Goal: Information Seeking & Learning: Learn about a topic

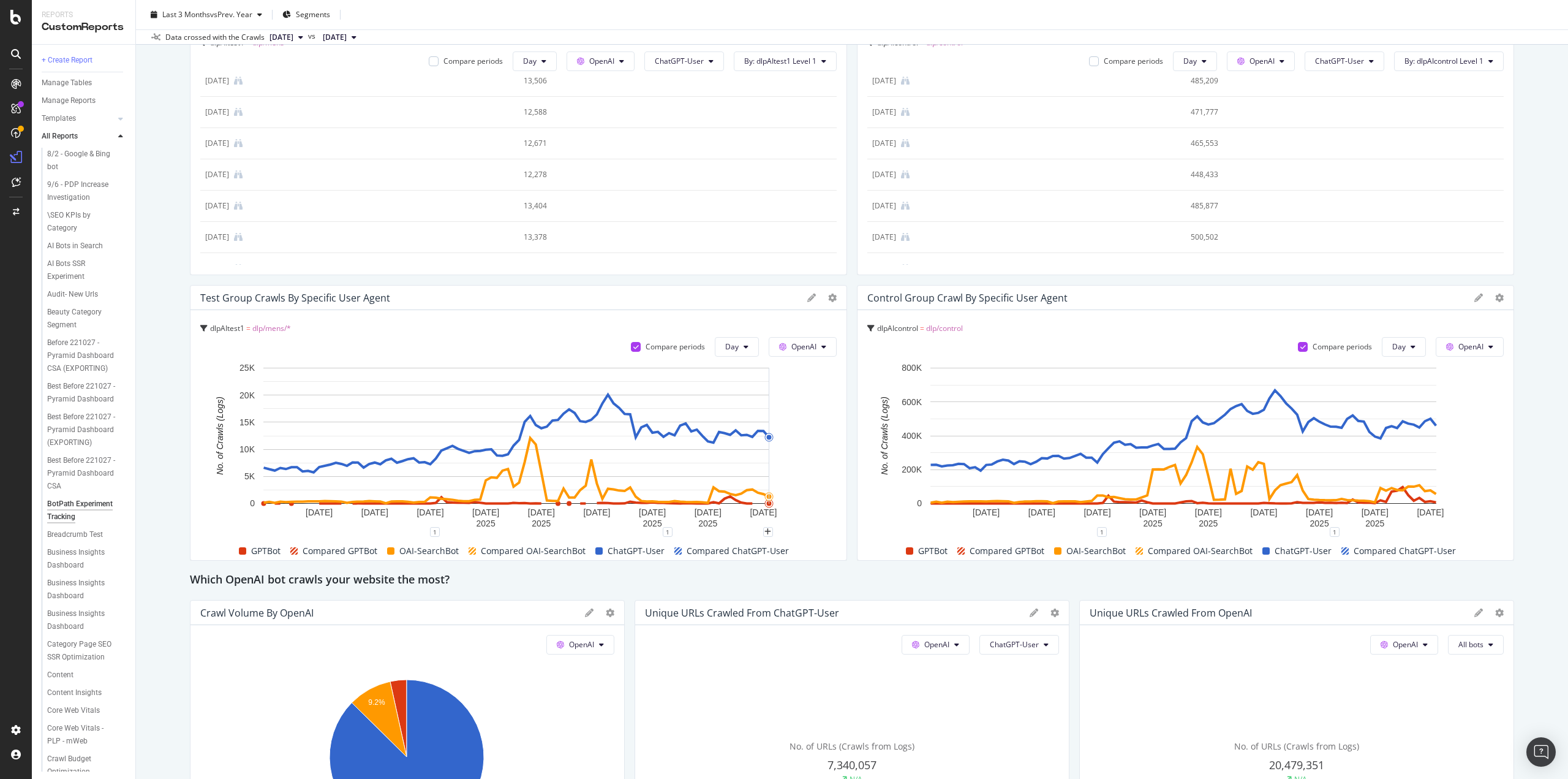
scroll to position [306, 0]
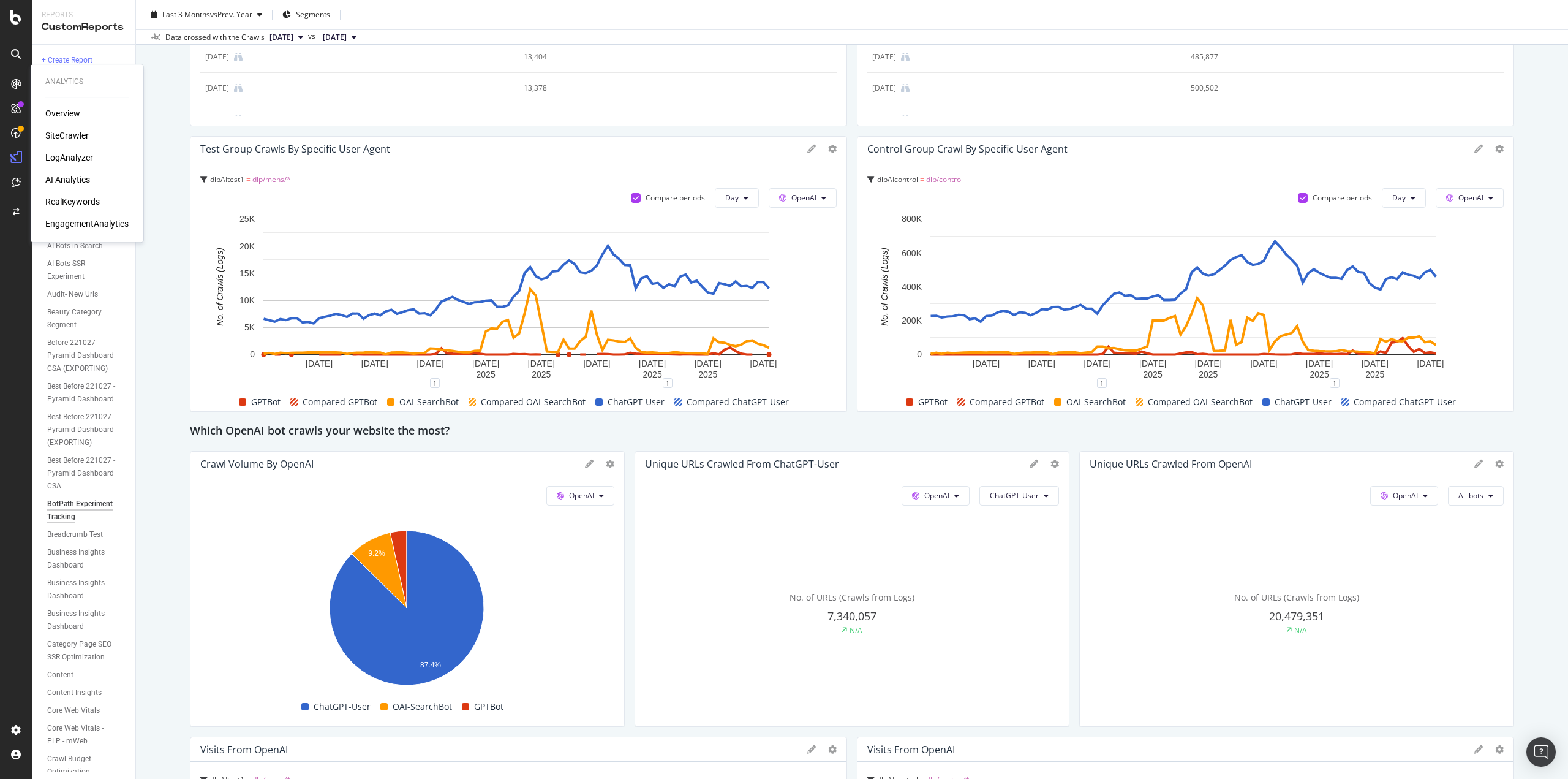
click at [65, 207] on div "RealKeywords" at bounding box center [73, 202] width 54 height 13
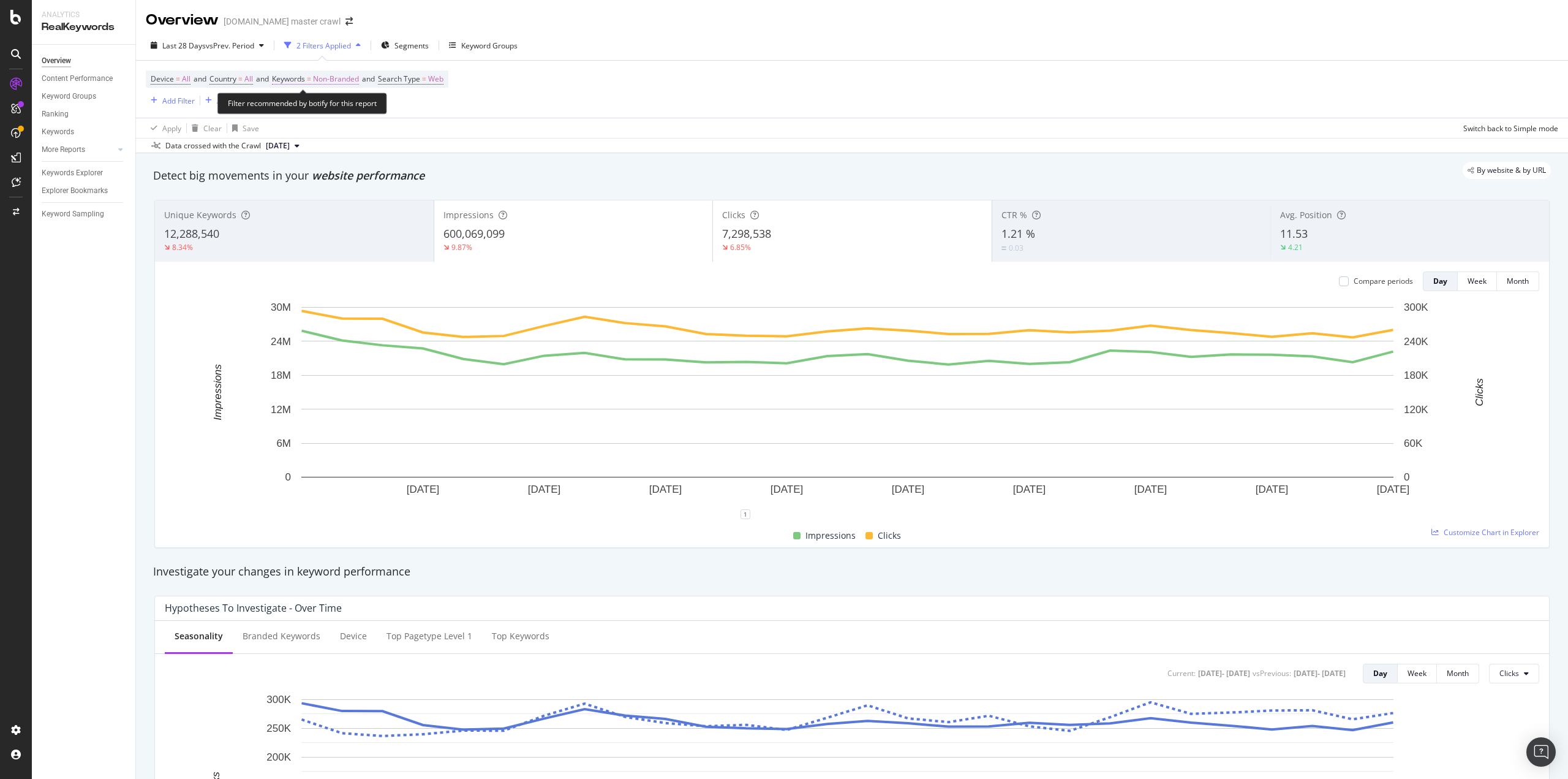
click at [335, 79] on span "Non-Branded" at bounding box center [336, 79] width 46 height 17
click at [333, 112] on span "Non-Branded" at bounding box center [315, 107] width 51 height 10
click at [303, 202] on span "All" at bounding box center [363, 203] width 125 height 11
click at [416, 137] on div "Apply" at bounding box center [416, 133] width 19 height 10
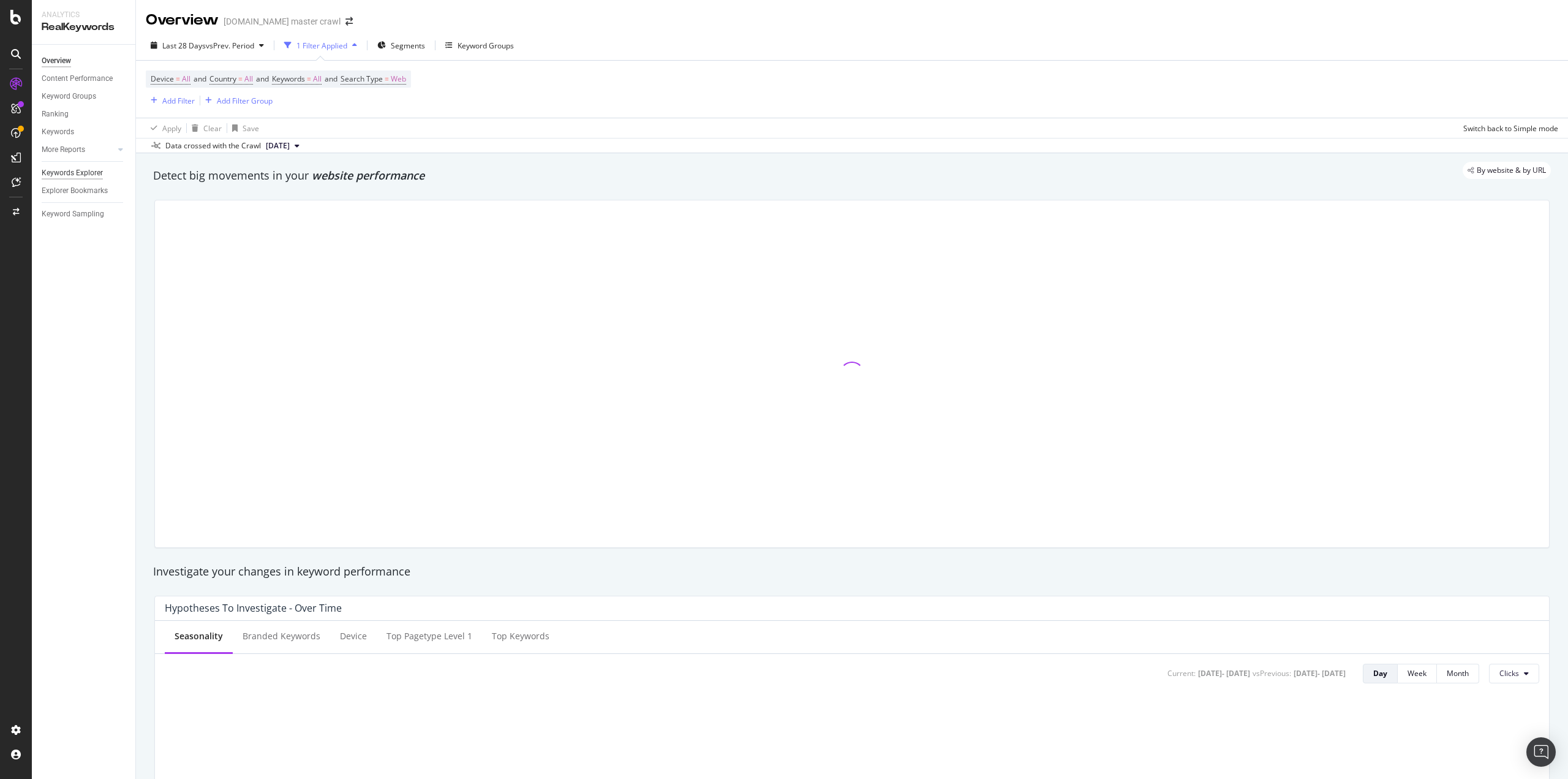
click at [100, 170] on div "Keywords Explorer" at bounding box center [73, 173] width 61 height 13
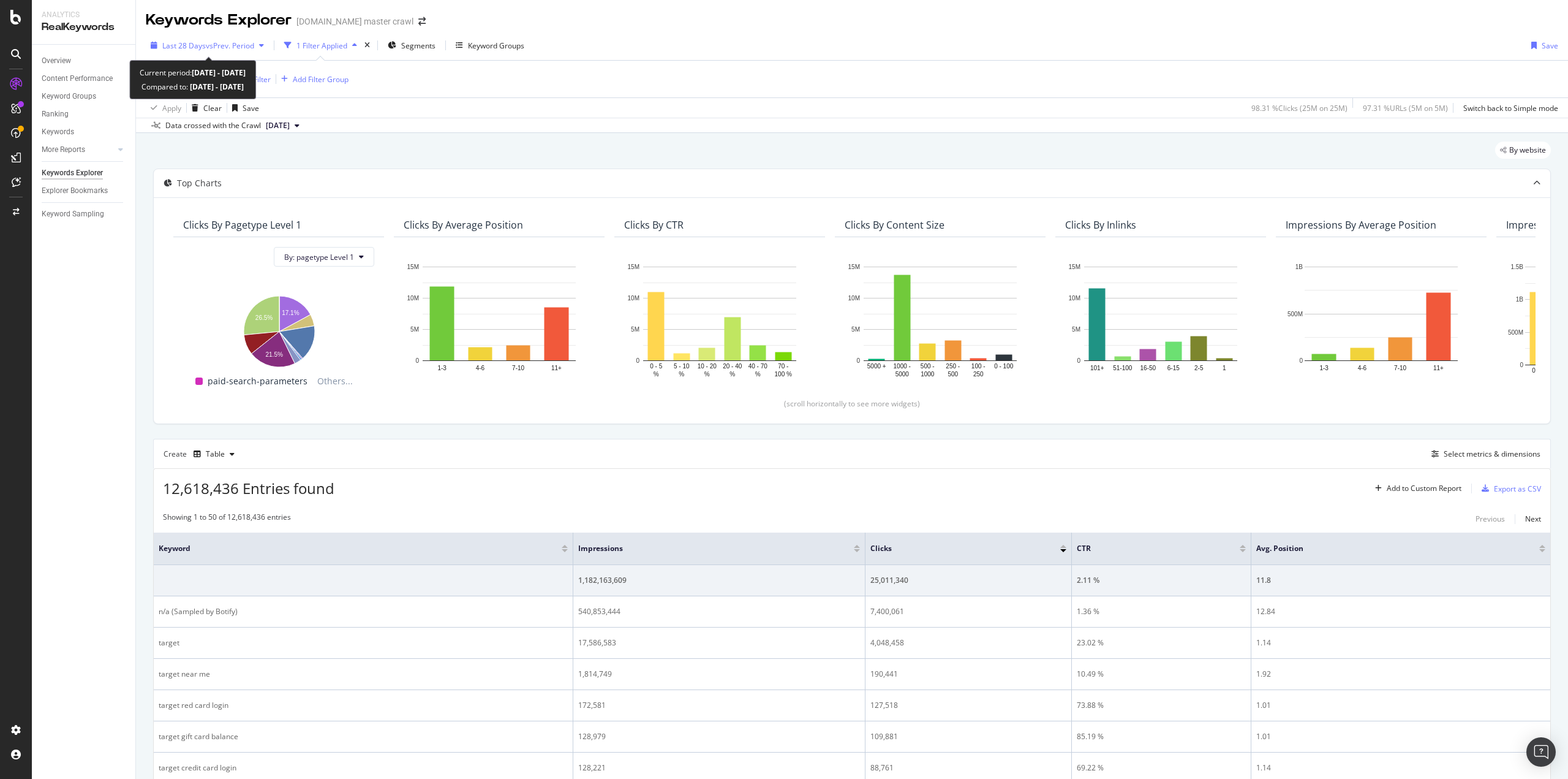
click at [219, 49] on span "vs Prev. Period" at bounding box center [229, 45] width 48 height 10
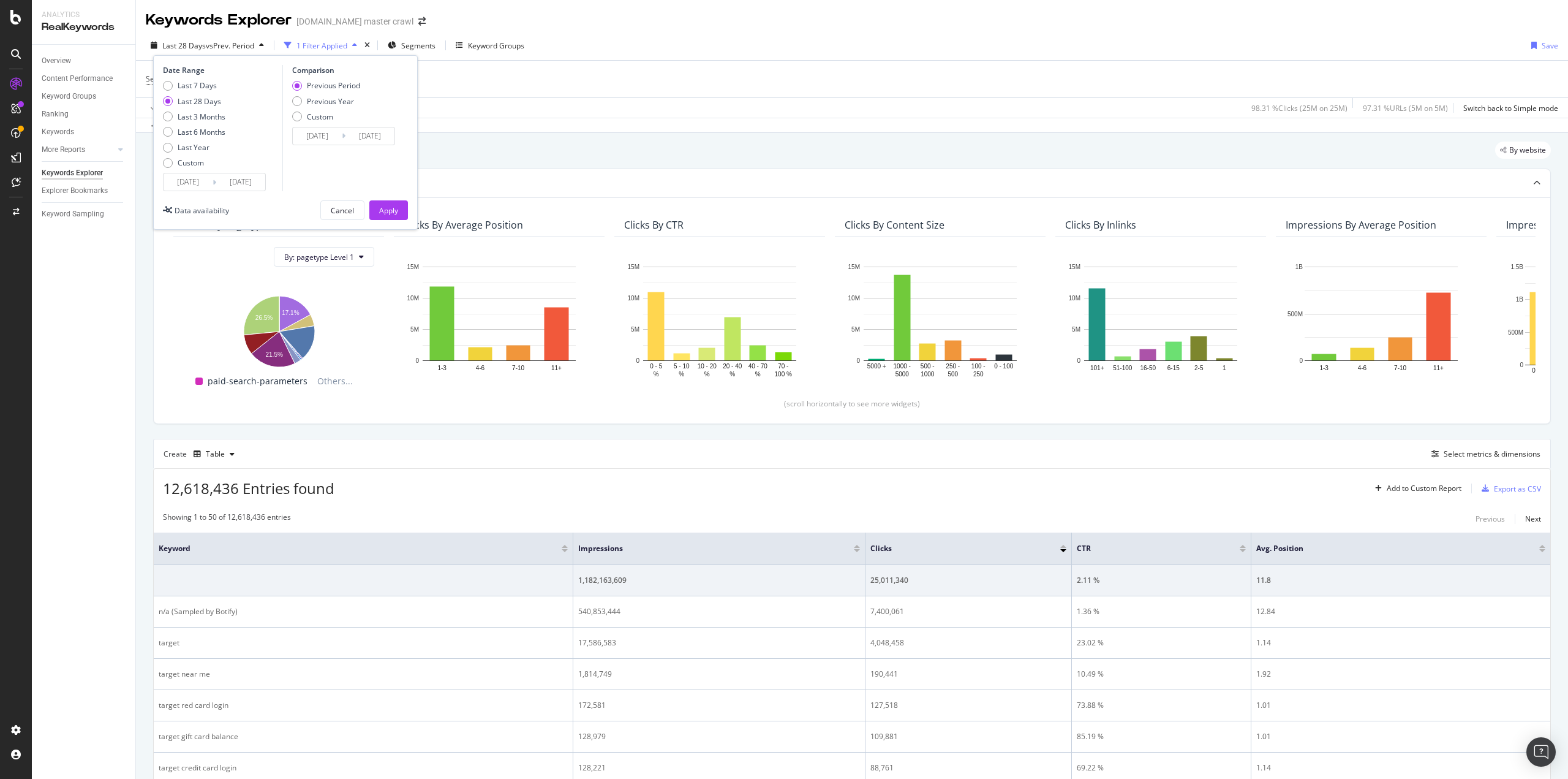
click at [192, 184] on input "[DATE]" at bounding box center [188, 182] width 49 height 17
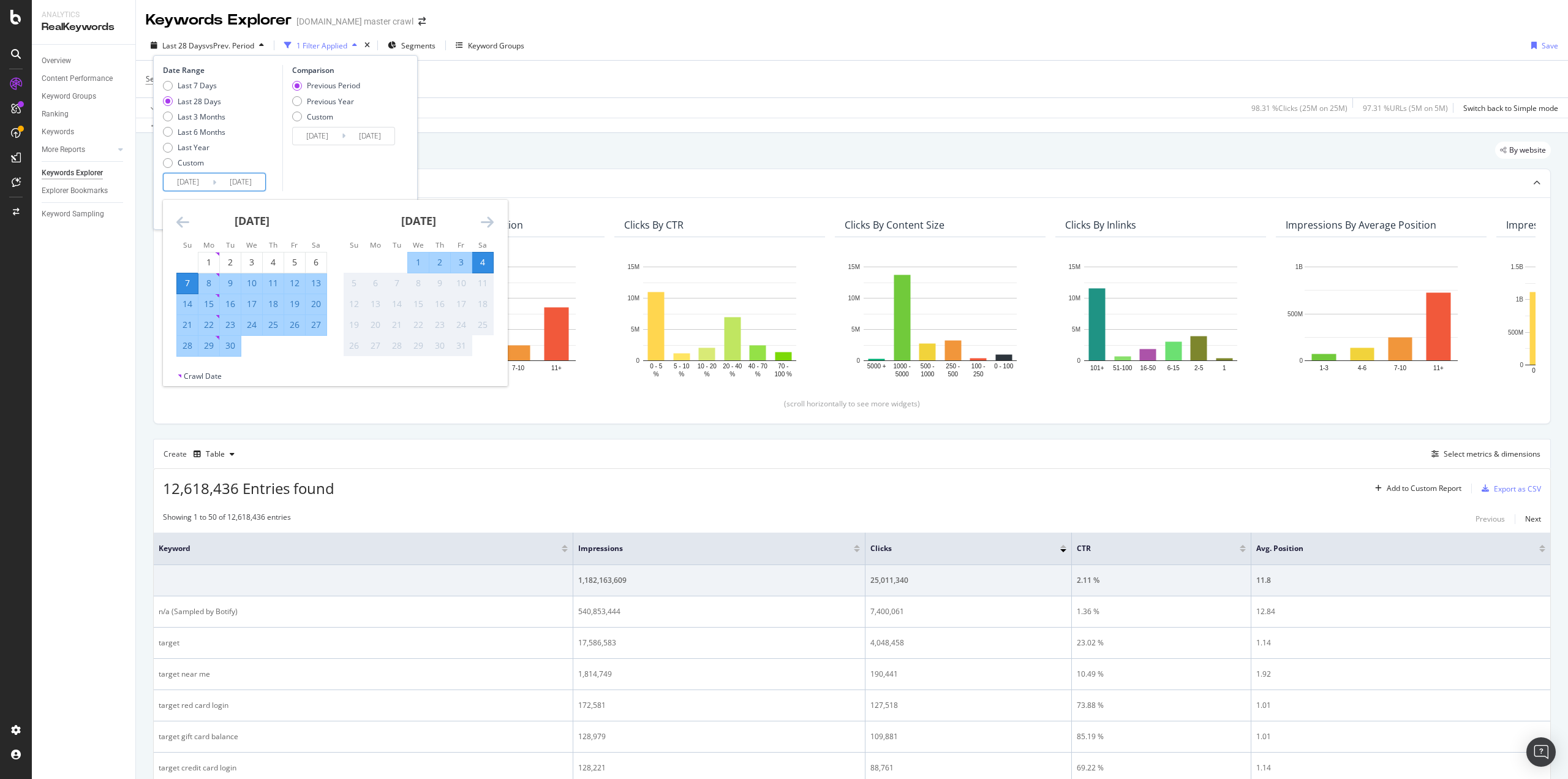
click at [186, 223] on icon "Move backward to switch to the previous month." at bounding box center [183, 222] width 13 height 15
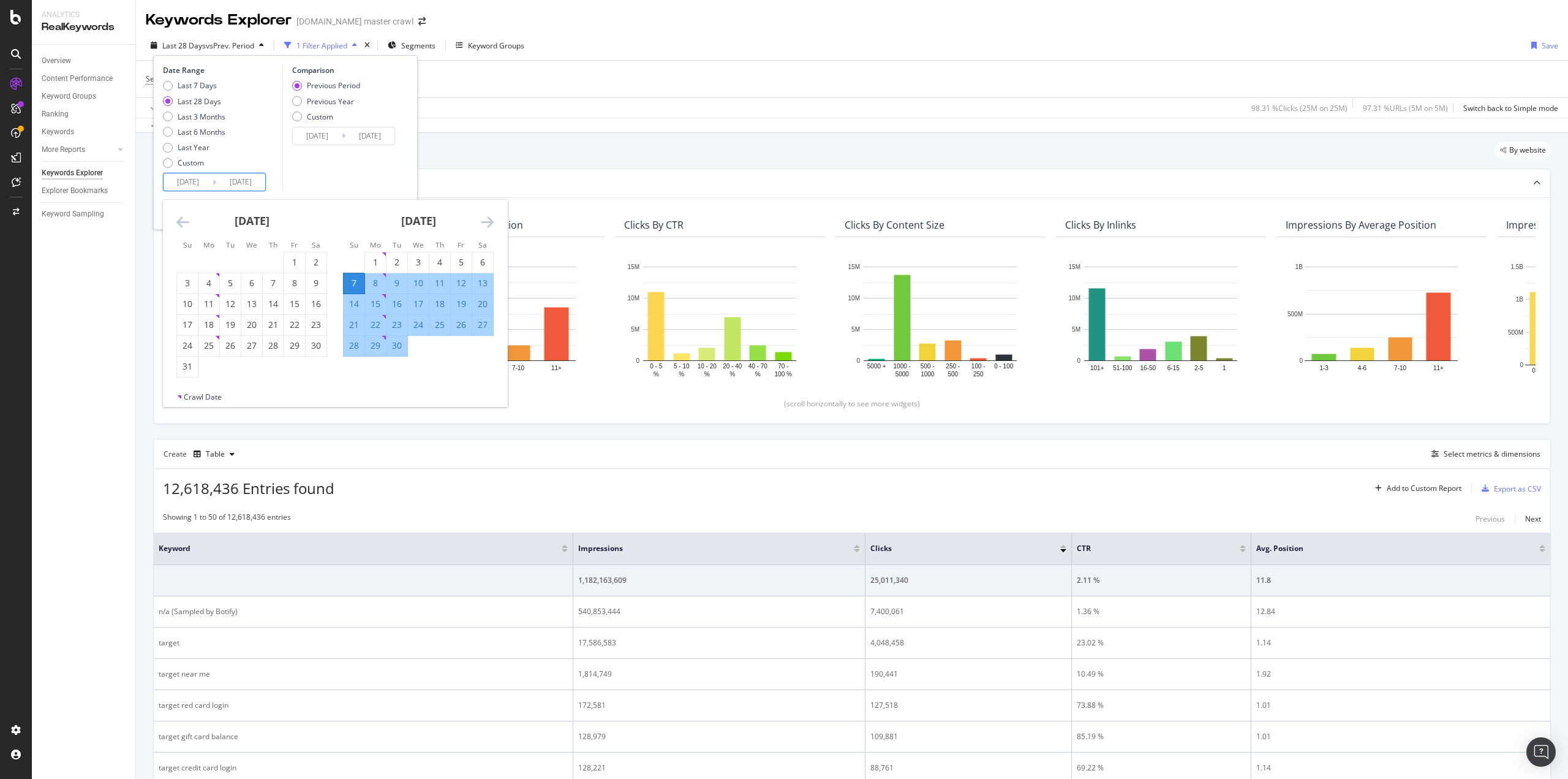
click at [186, 224] on icon "Move backward to switch to the previous month." at bounding box center [183, 222] width 13 height 15
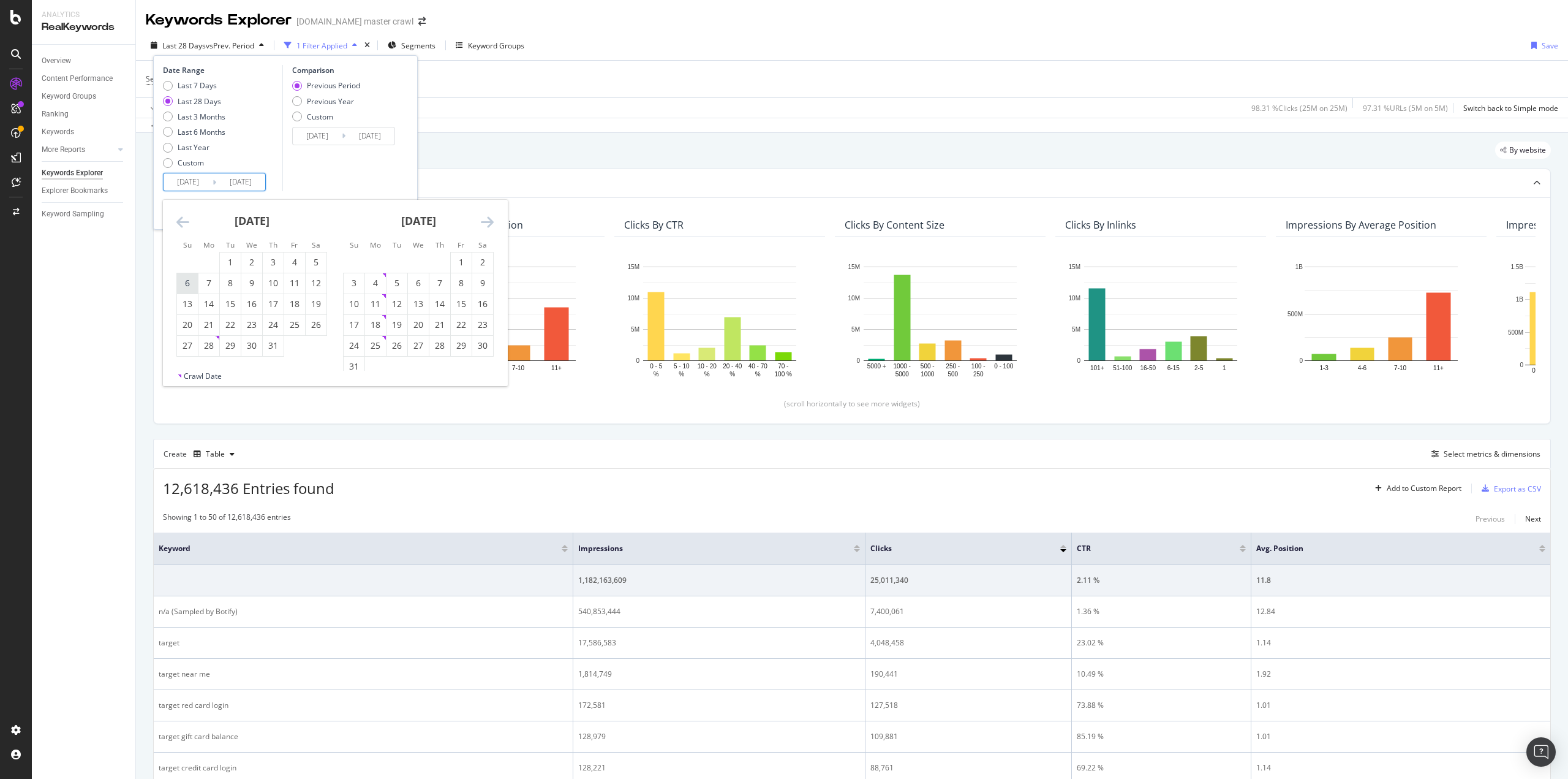
click at [189, 280] on div "6" at bounding box center [188, 283] width 21 height 13
type input "[DATE]"
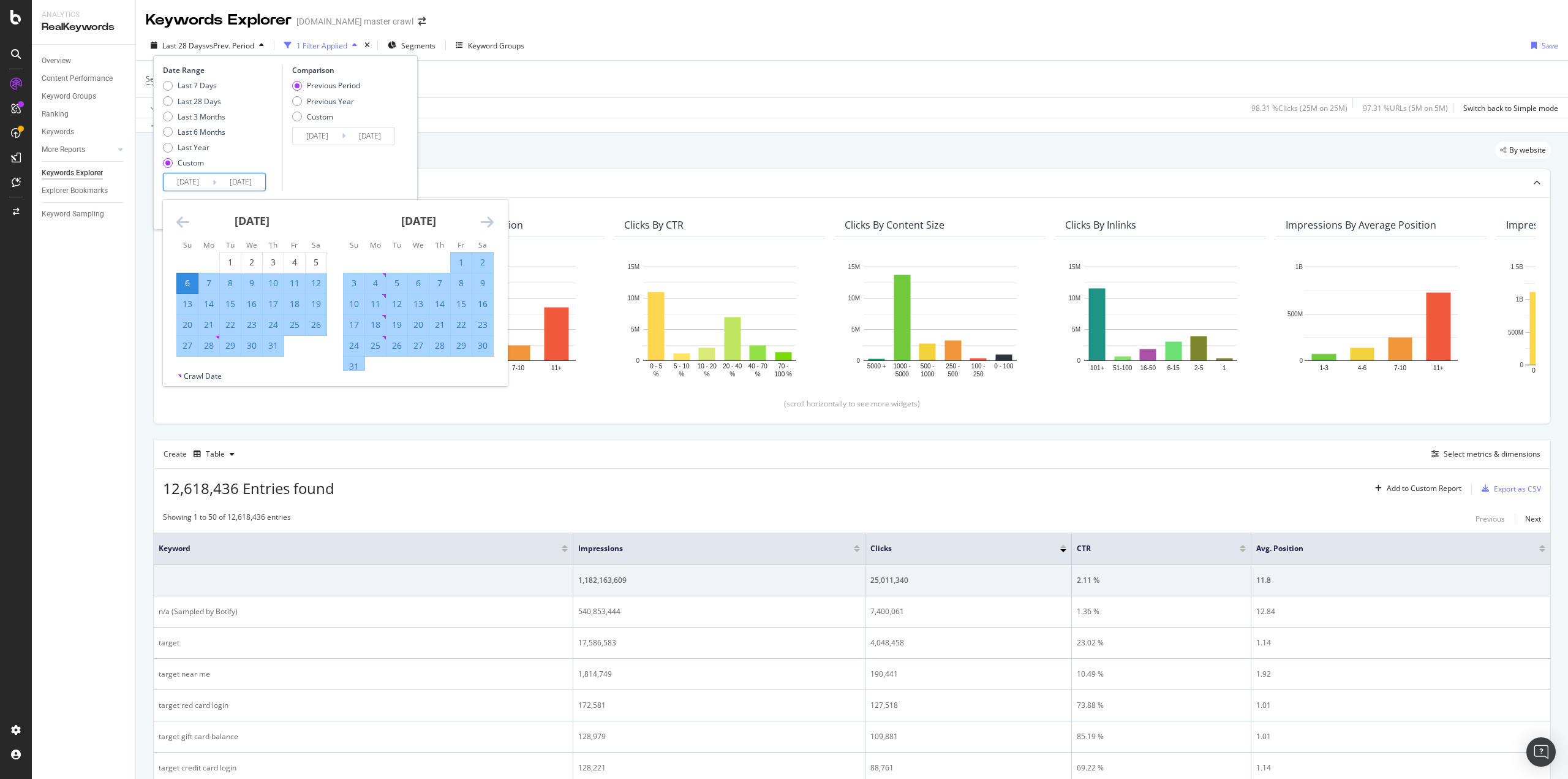
click at [321, 278] on div "12" at bounding box center [316, 283] width 21 height 13
type input "[DATE]"
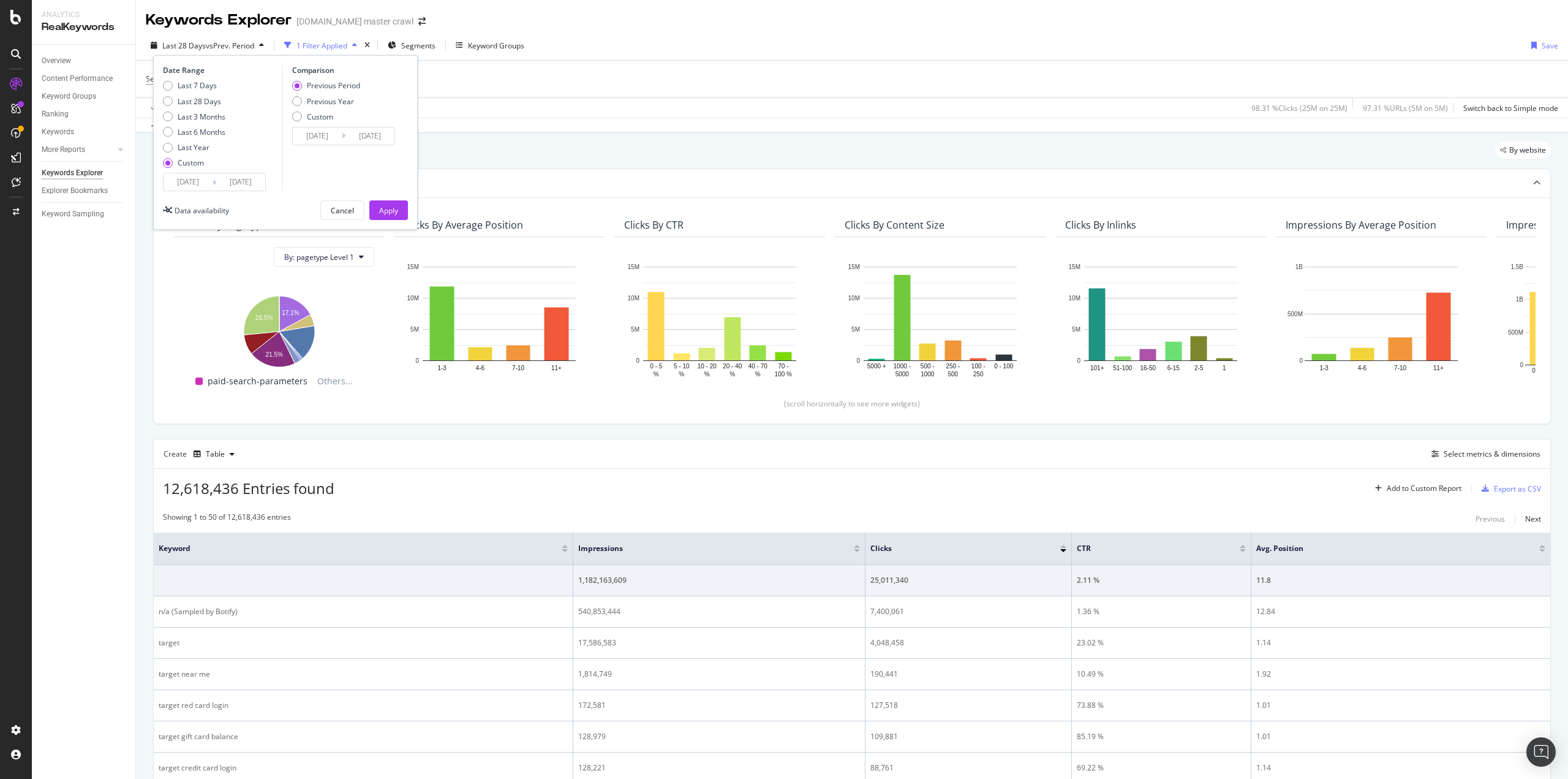
click at [172, 188] on input "[DATE]" at bounding box center [188, 182] width 49 height 17
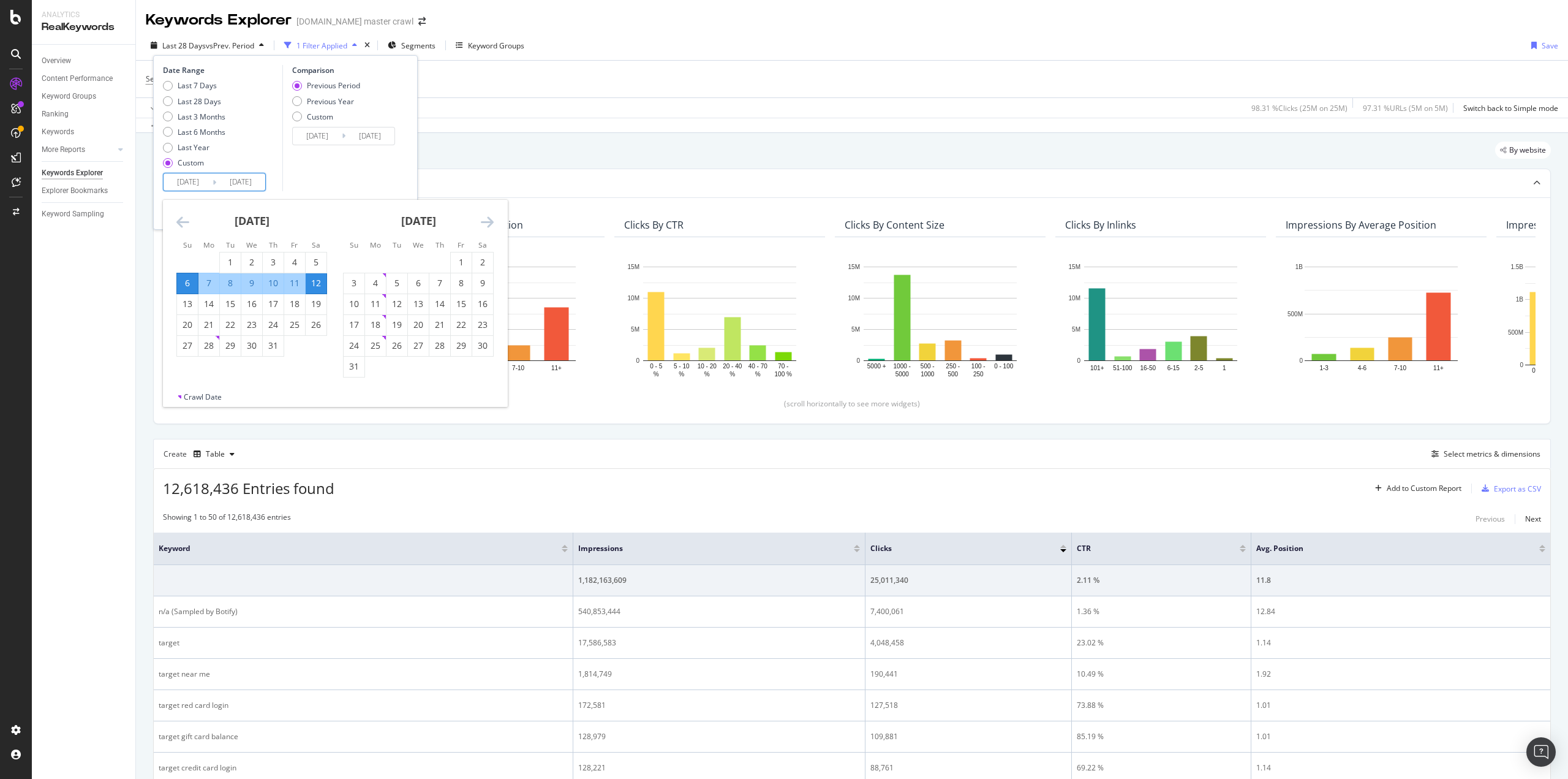
click at [482, 221] on icon "Move forward to switch to the next month." at bounding box center [487, 222] width 13 height 15
click at [351, 184] on div "Comparison Previous Period Previous Year Custom [DATE] Navigate forward to inte…" at bounding box center [340, 128] width 116 height 126
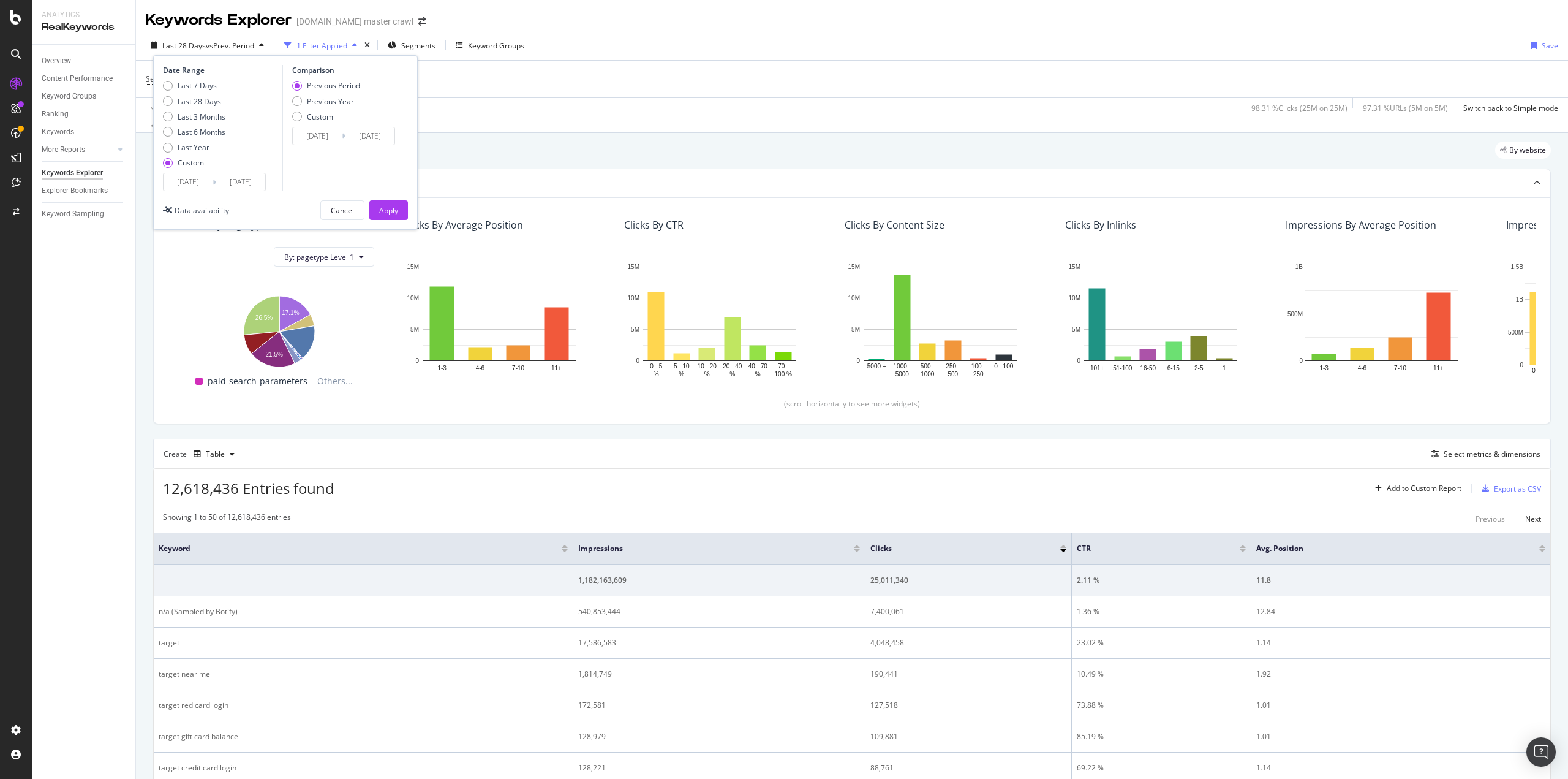
click at [304, 150] on div "Comparison Previous Period Previous Year Custom [DATE] Navigate forward to inte…" at bounding box center [340, 128] width 116 height 126
click at [300, 121] on div "Custom" at bounding box center [326, 116] width 68 height 10
click at [99, 404] on div "Overview Content Performance Keyword Groups Ranking Keywords More Reports Count…" at bounding box center [84, 411] width 103 height 734
